Goal: Submit feedback/report problem

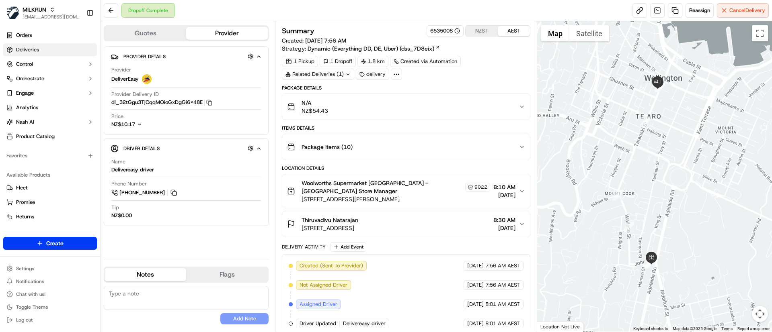
click at [35, 49] on span "Deliveries" at bounding box center [27, 49] width 23 height 7
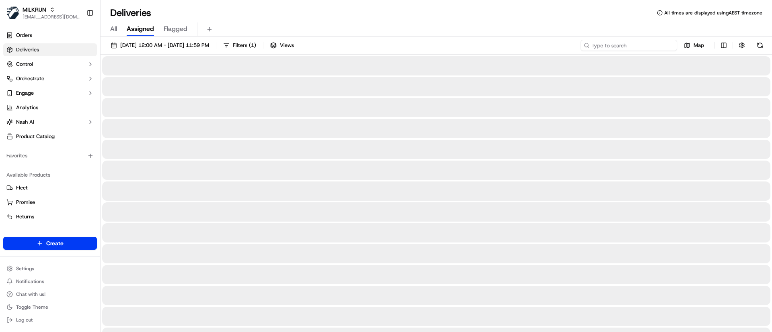
click at [632, 42] on input at bounding box center [628, 45] width 96 height 11
paste input "[PERSON_NAME]"
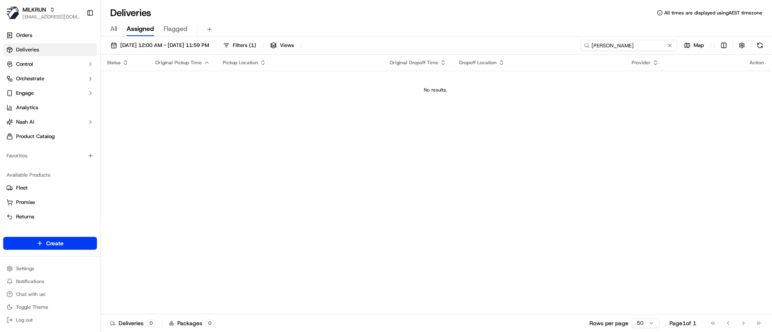
drag, startPoint x: 592, startPoint y: 43, endPoint x: 602, endPoint y: 46, distance: 10.6
click at [593, 43] on input "[PERSON_NAME]" at bounding box center [628, 45] width 96 height 11
type input "[PERSON_NAME]"
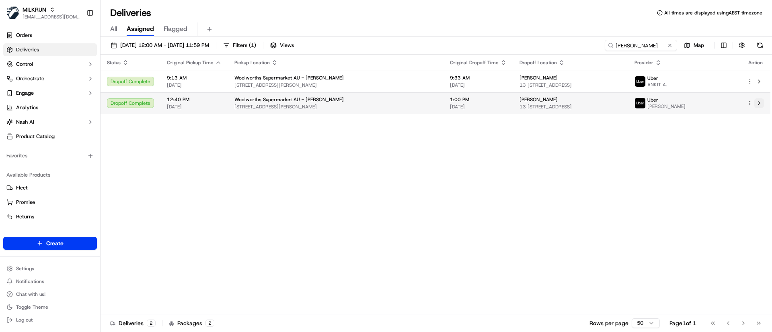
click at [761, 102] on button at bounding box center [759, 103] width 10 height 10
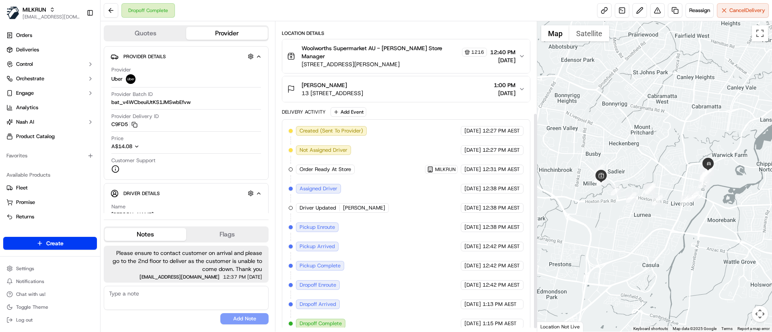
scroll to position [135, 0]
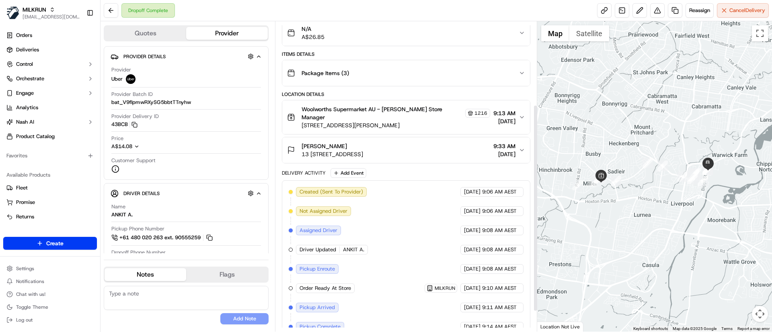
scroll to position [155, 0]
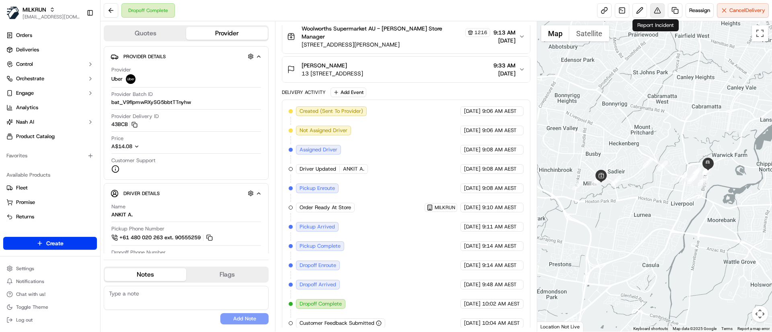
click at [656, 8] on button at bounding box center [657, 10] width 14 height 14
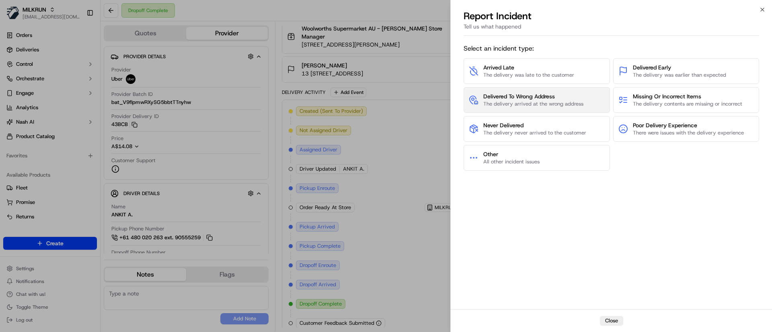
drag, startPoint x: 662, startPoint y: 101, endPoint x: 498, endPoint y: 96, distance: 164.1
click at [498, 96] on div "Arrived Late The delivery was late to the customer Delivered Early The delivery…" at bounding box center [611, 114] width 295 height 113
click at [498, 96] on span "Delivered To Wrong Address" at bounding box center [533, 96] width 100 height 8
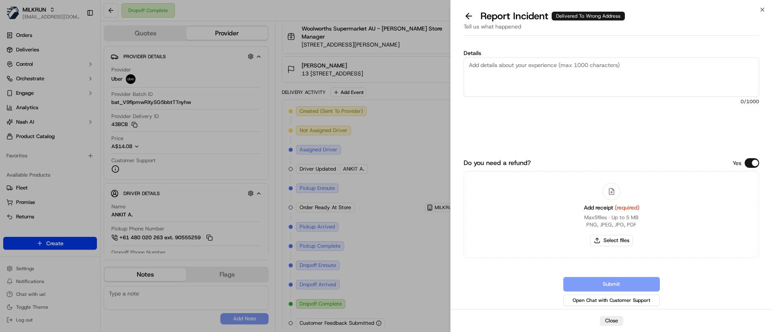
click at [522, 78] on textarea "Details" at bounding box center [611, 76] width 295 height 39
type textarea "Customer confirmed order not received today, support confirmed eligible for a r…"
click at [616, 239] on button "Select files" at bounding box center [611, 240] width 43 height 11
type input "C:\fakepath\Screenshot_20-9-2025_135255_Helen Marinovic.jpeg"
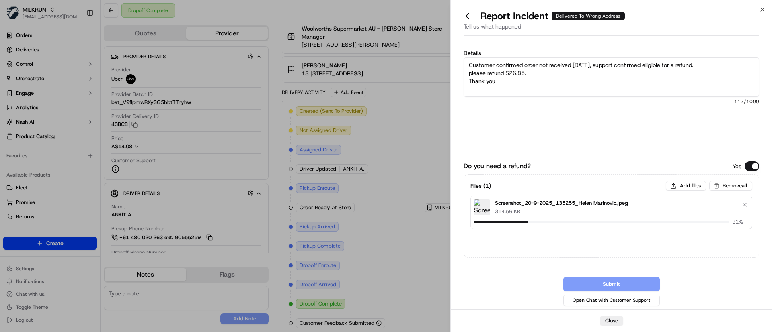
click at [525, 85] on textarea "Customer confirmed order not received today, support confirmed eligible for a r…" at bounding box center [611, 76] width 295 height 39
click at [470, 73] on textarea "Customer confirmed order not received today, support confirmed eligible for a r…" at bounding box center [611, 76] width 295 height 39
click at [605, 79] on textarea "Customer confirmed order not received today, support confirmed eligible for a r…" at bounding box center [611, 76] width 295 height 39
type textarea "Customer confirmed order not received today, support confirmed eligible for a r…"
click at [591, 282] on button "Submit" at bounding box center [611, 284] width 96 height 14
